Goal: Information Seeking & Learning: Learn about a topic

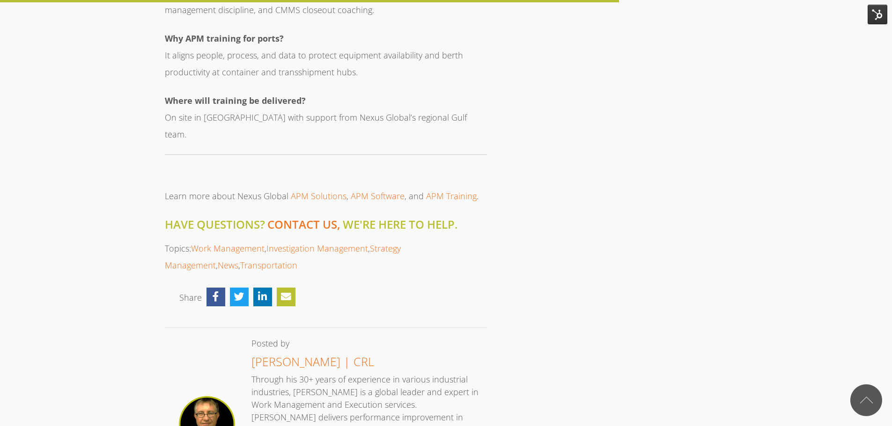
scroll to position [1592, 0]
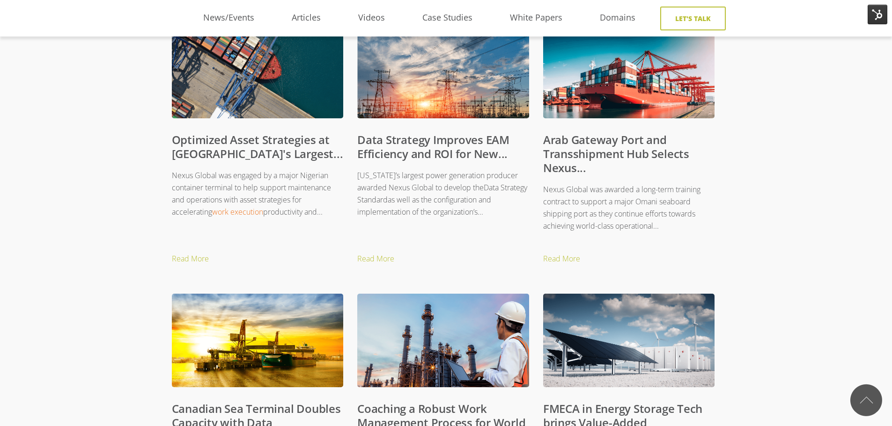
scroll to position [610, 7]
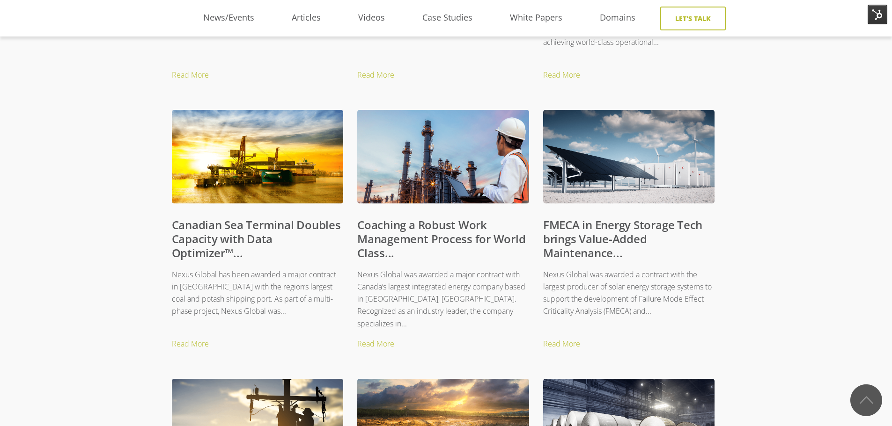
click at [180, 235] on link "Canadian Sea Terminal Doubles Capacity with Data Optimizer™..." at bounding box center [256, 239] width 169 height 44
